Goal: Task Accomplishment & Management: Manage account settings

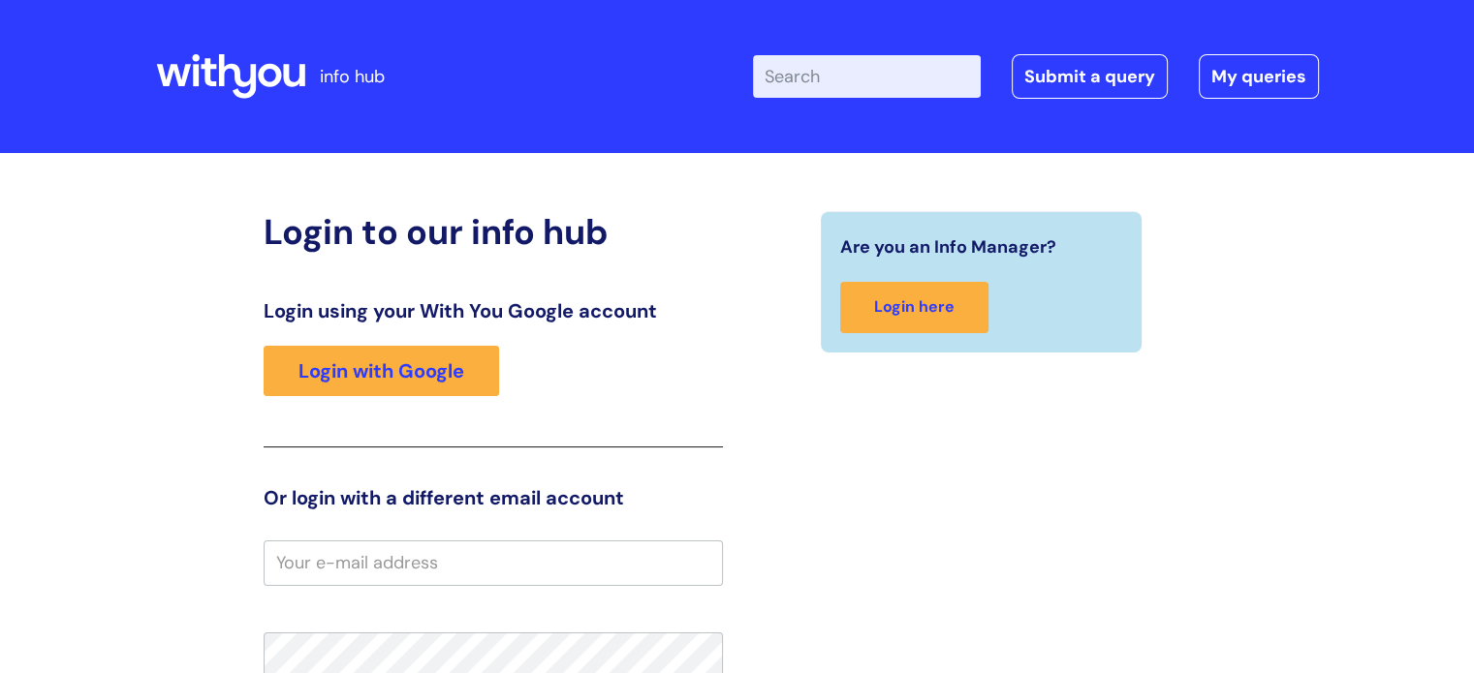
scroll to position [169, 0]
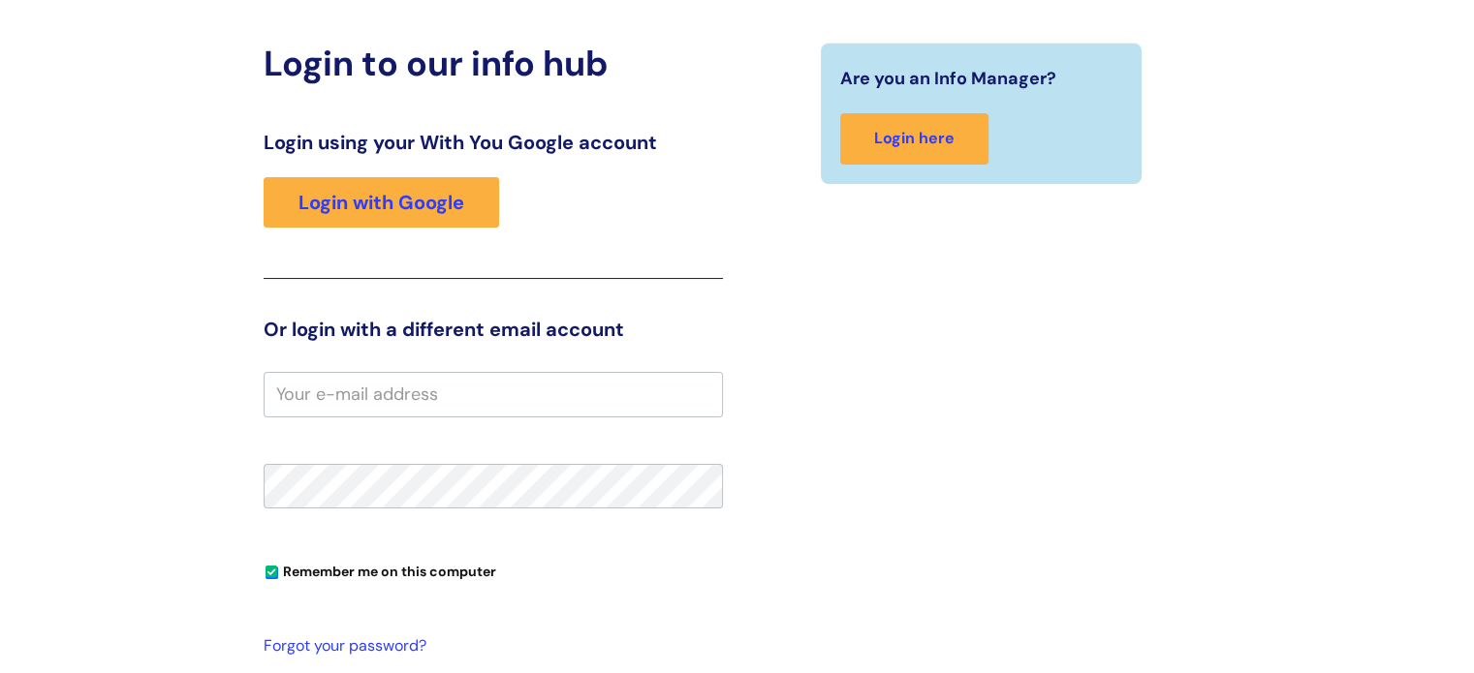
click at [282, 387] on input "email" at bounding box center [493, 394] width 459 height 45
type input "a"
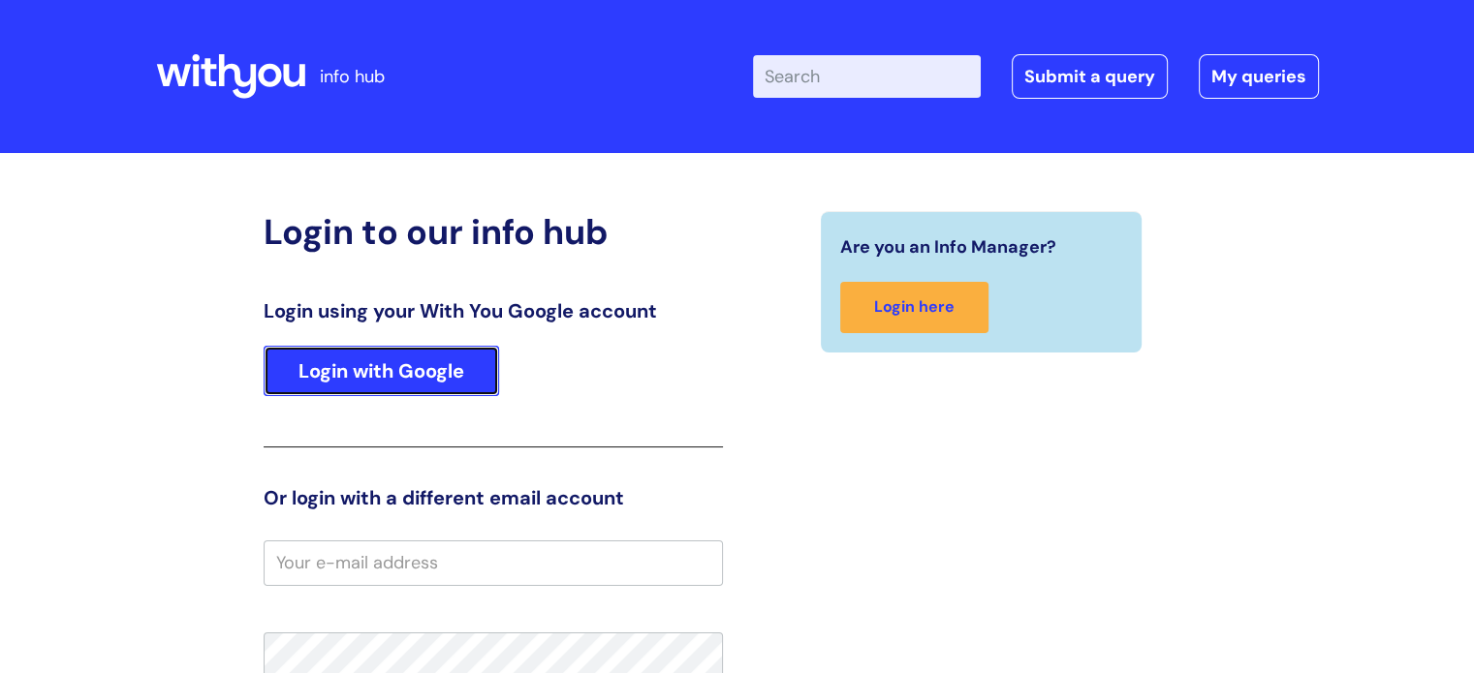
click at [400, 361] on link "Login with Google" at bounding box center [381, 371] width 235 height 50
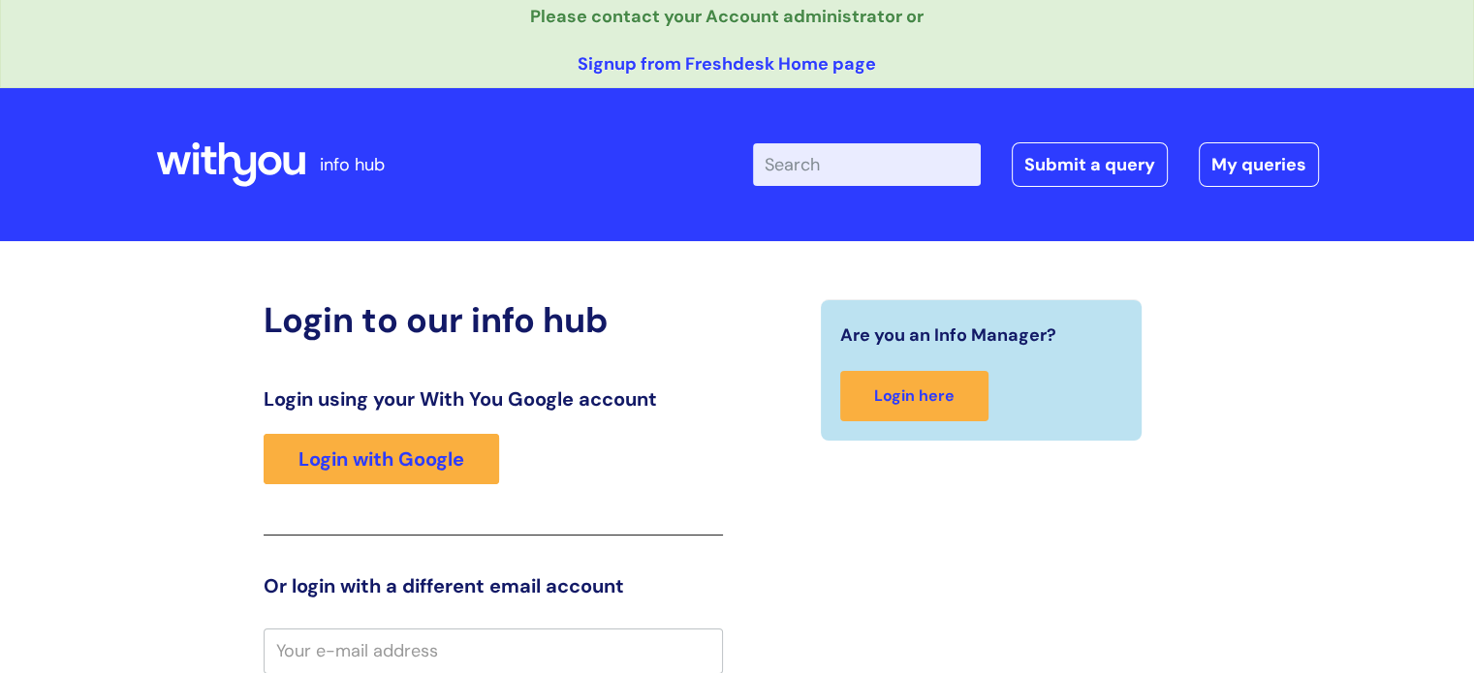
scroll to position [240, 0]
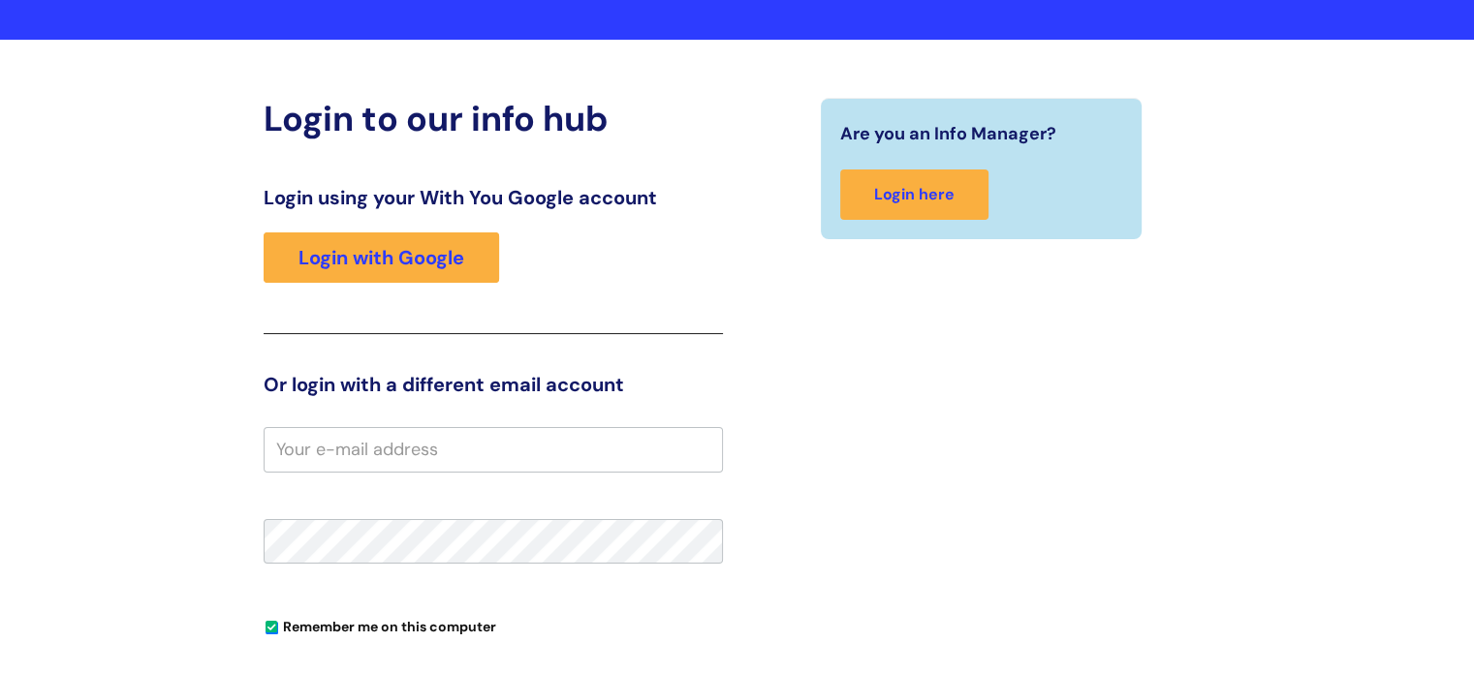
click at [287, 445] on input "email" at bounding box center [493, 449] width 459 height 45
type input "angela.andrews@wearewithyou.org.uk"
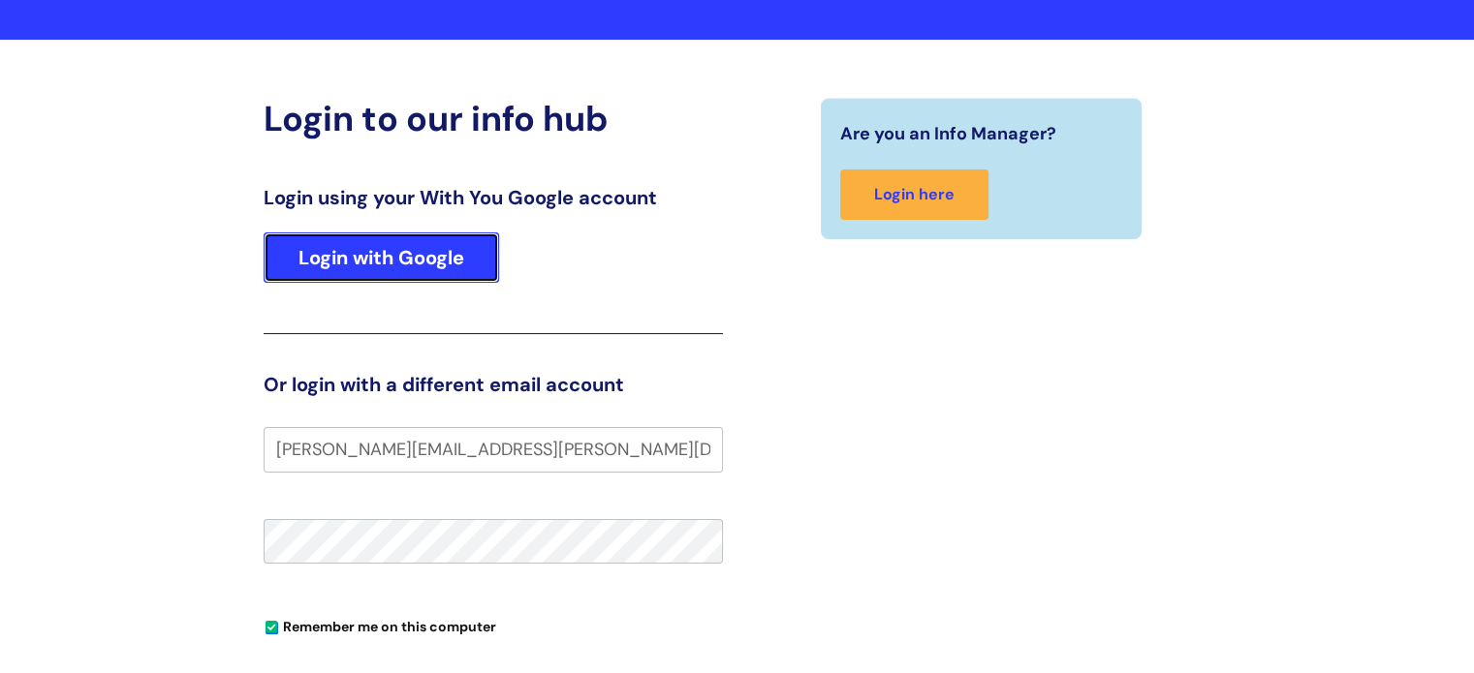
click at [350, 270] on link "Login with Google" at bounding box center [381, 258] width 235 height 50
